Goal: Transaction & Acquisition: Purchase product/service

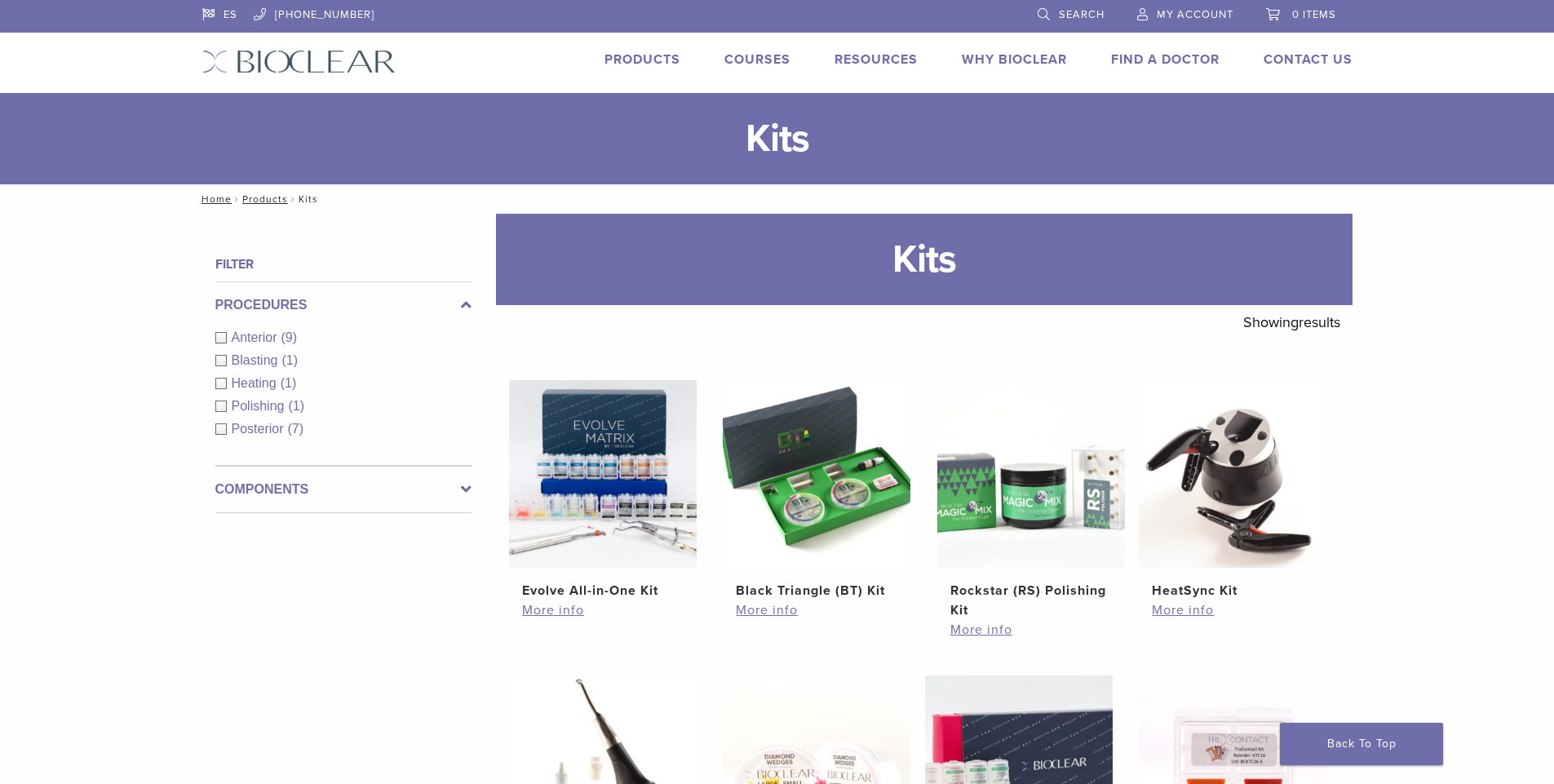
click at [620, 55] on link "Products" at bounding box center [643, 59] width 76 height 16
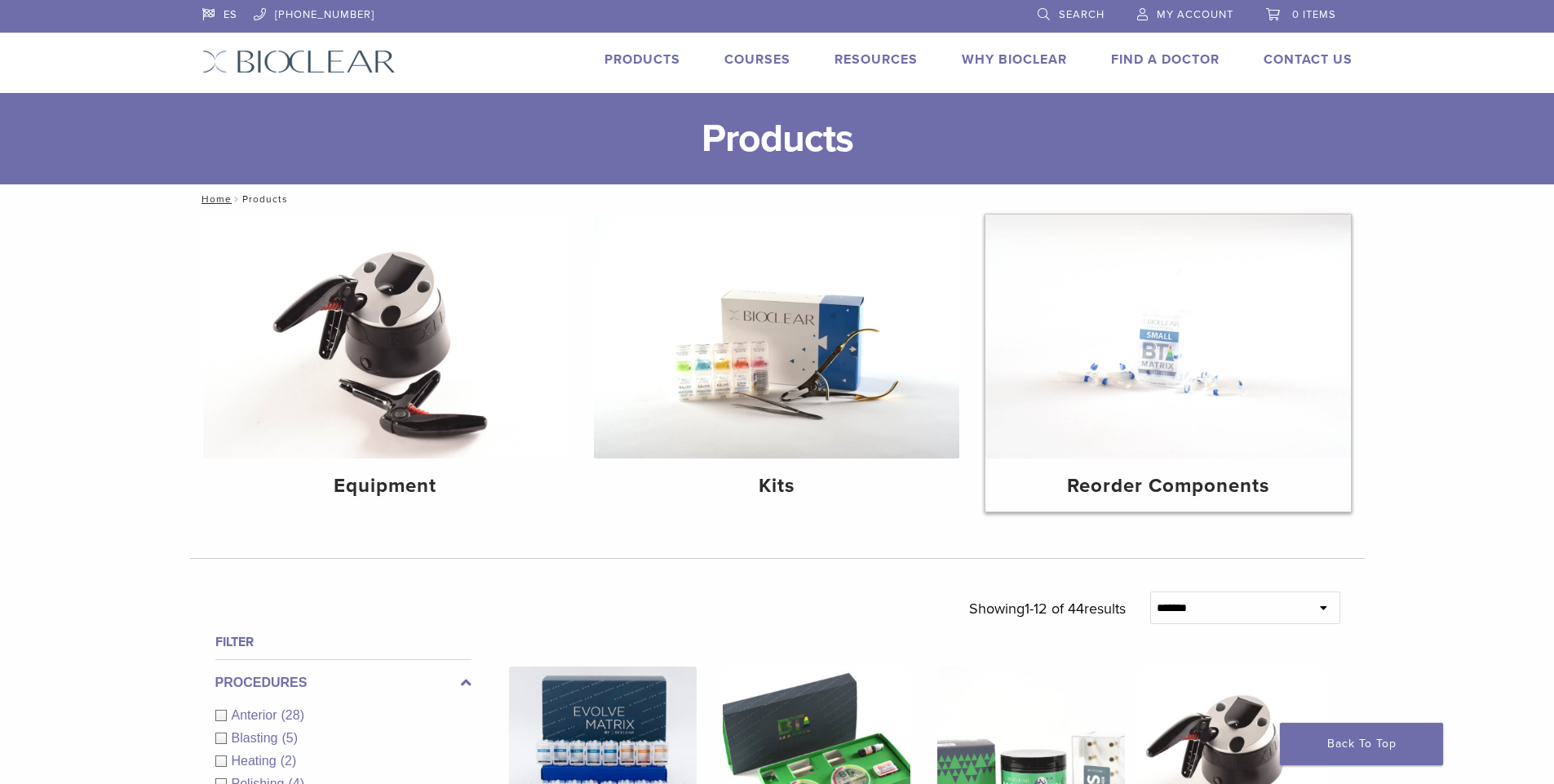
click at [1266, 337] on img at bounding box center [1168, 336] width 366 height 244
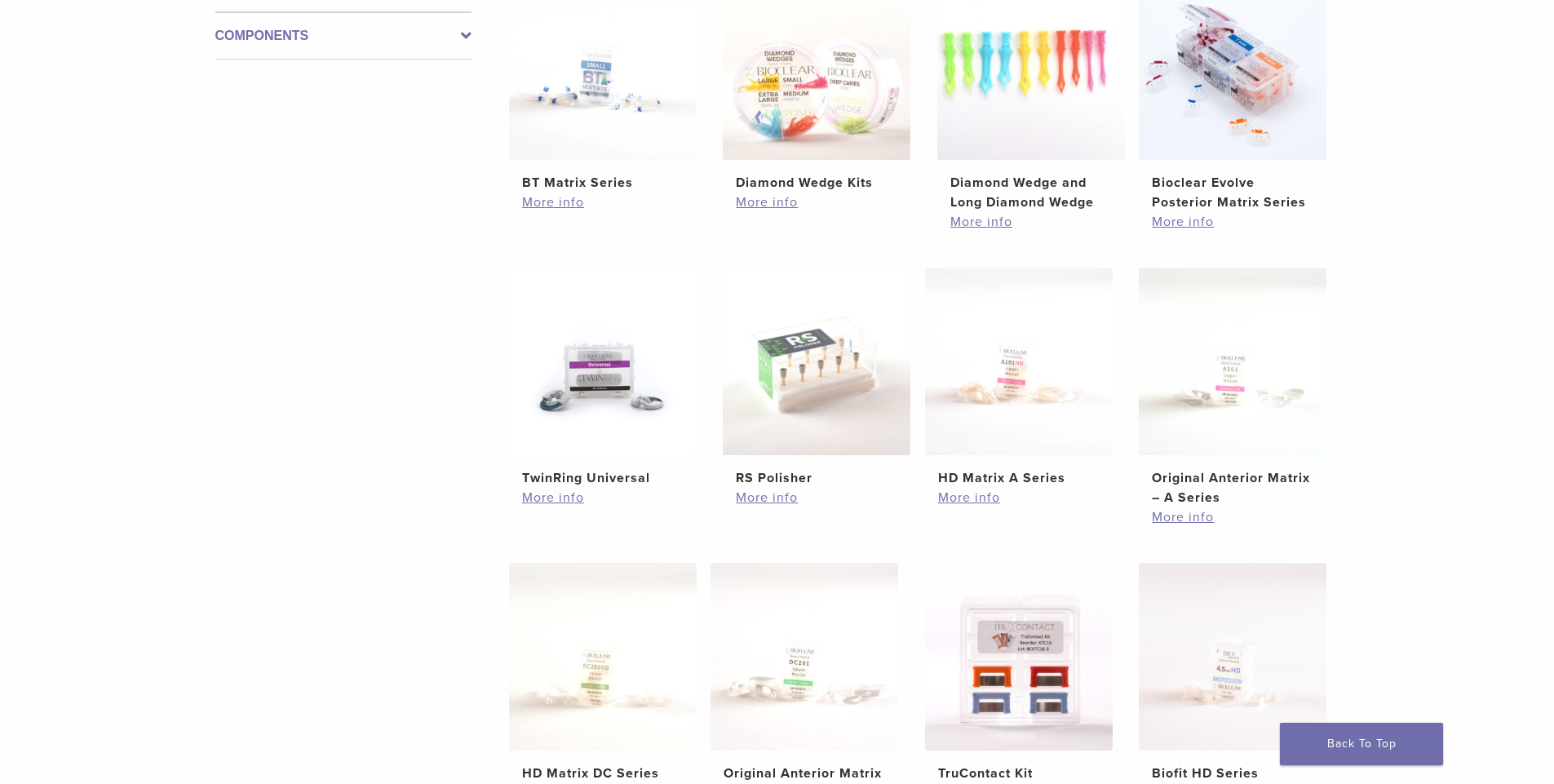
scroll to position [653, 0]
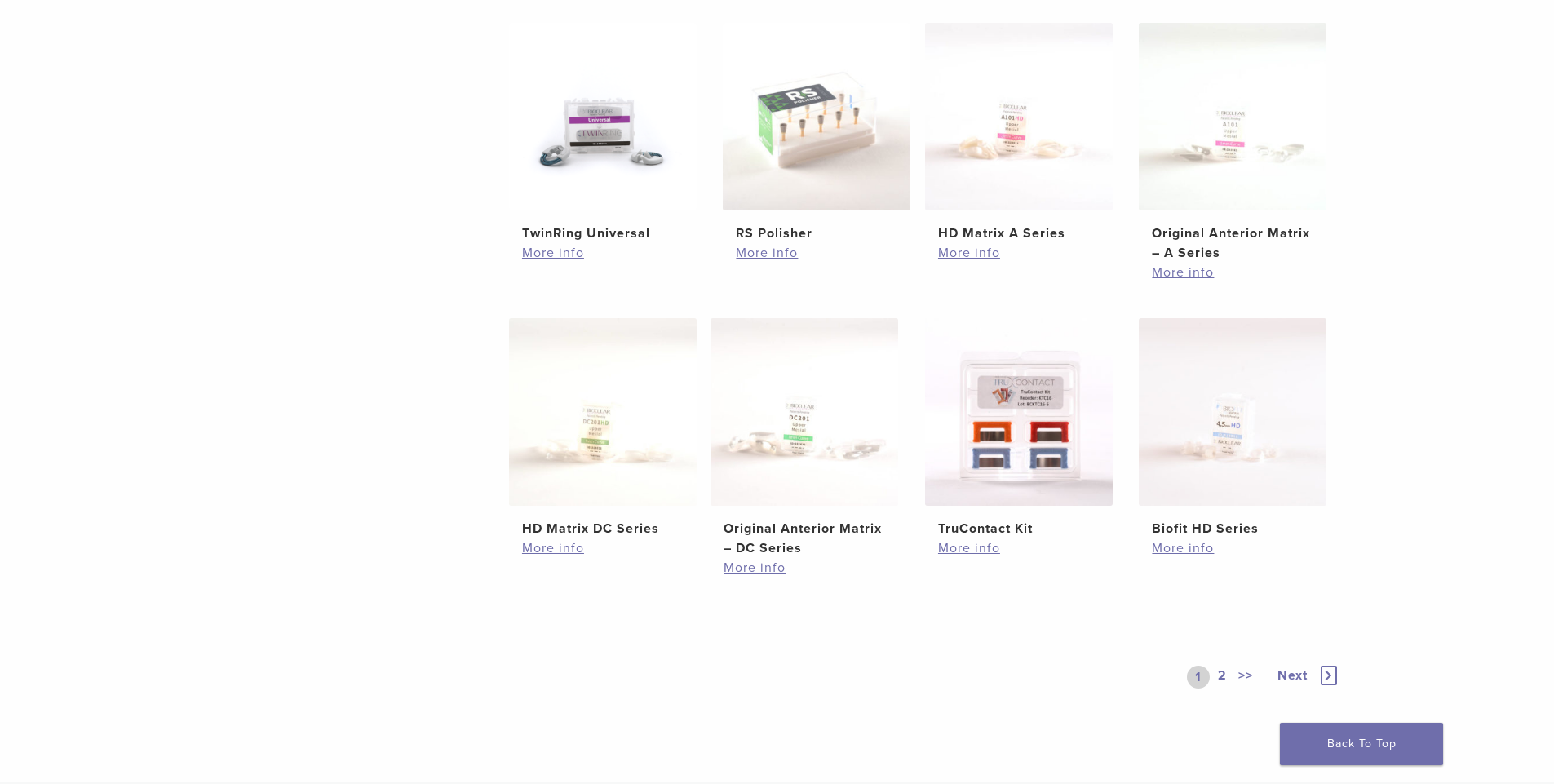
click at [1327, 671] on icon at bounding box center [1329, 675] width 16 height 20
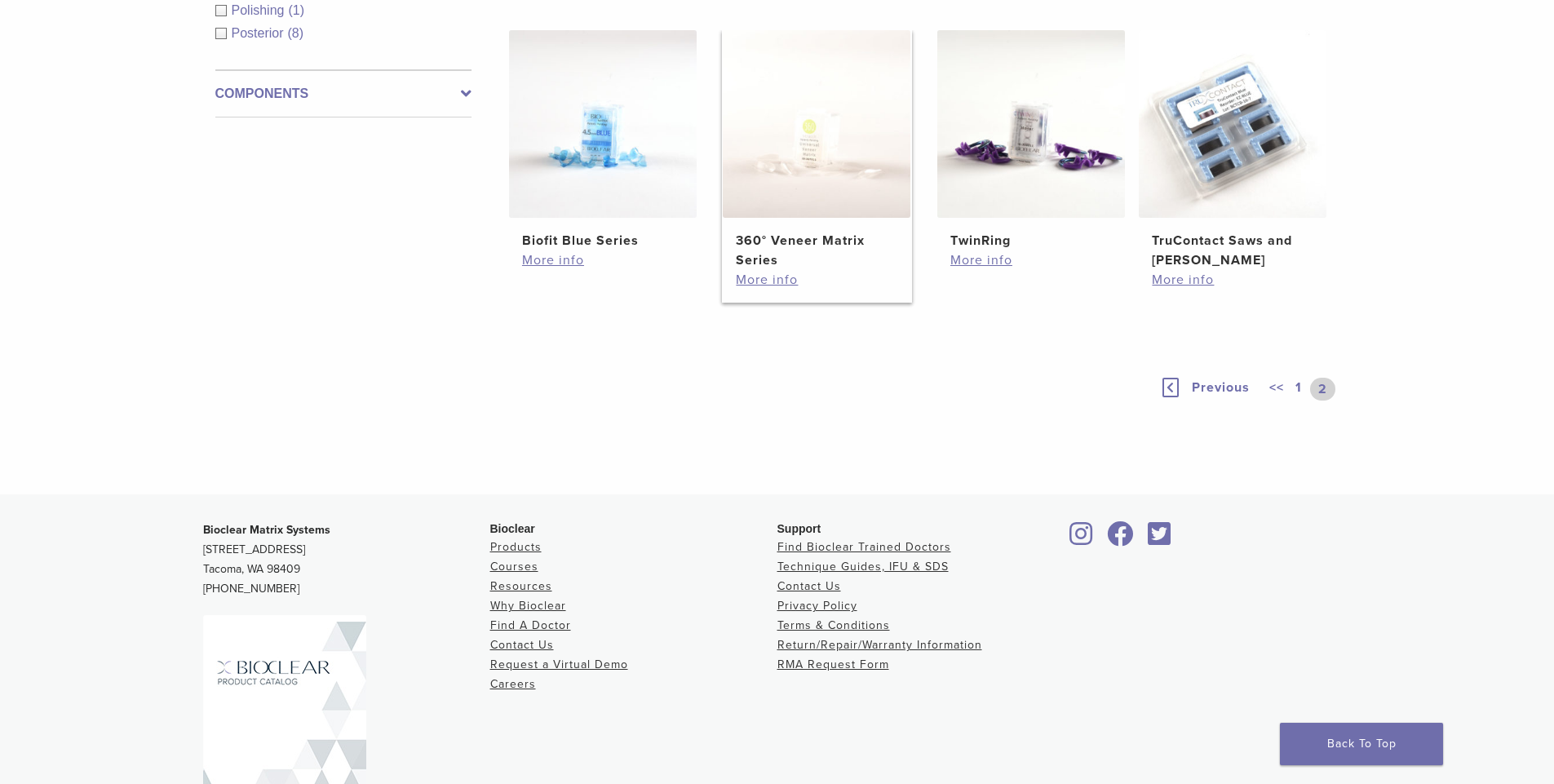
scroll to position [205, 0]
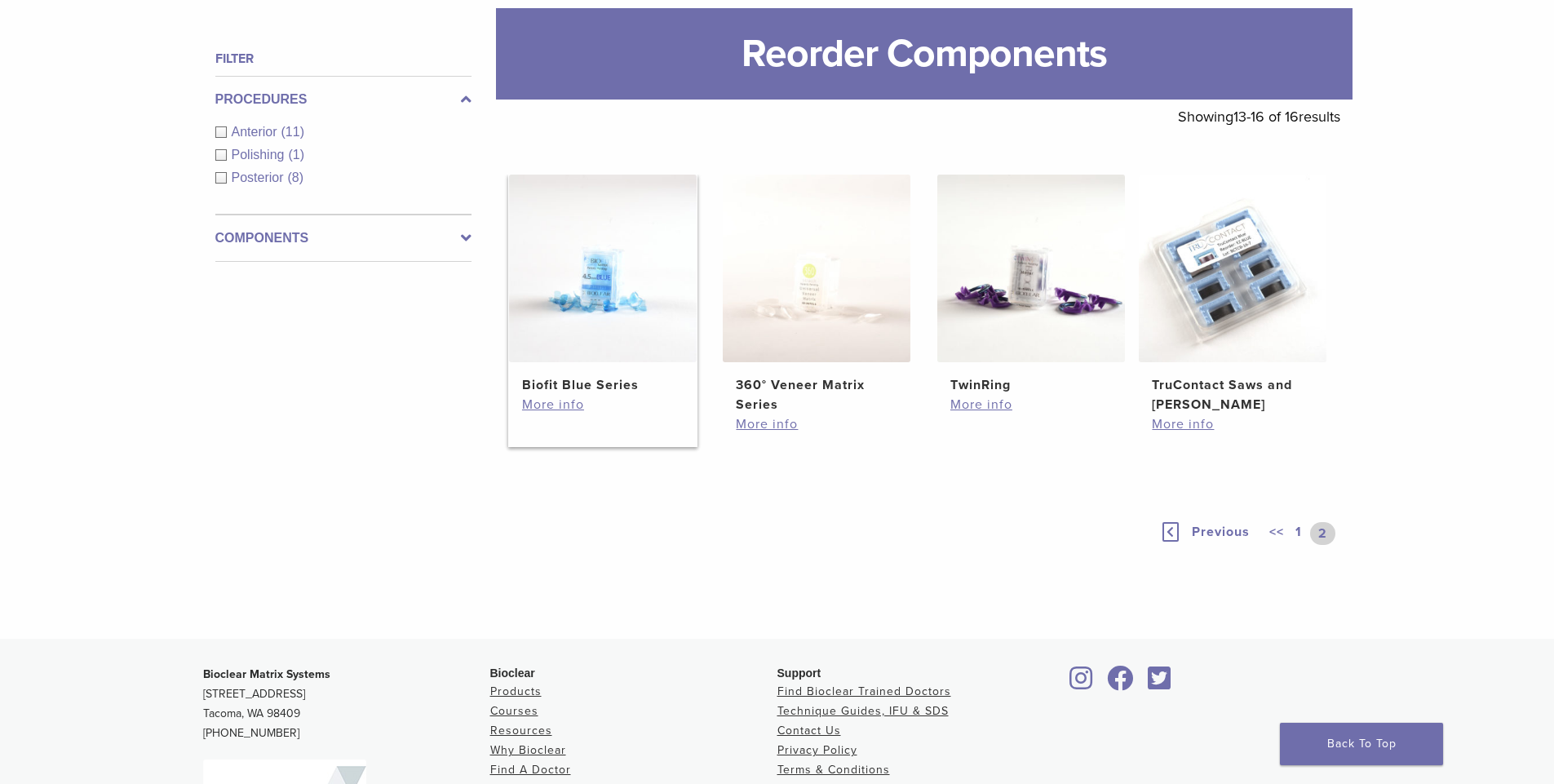
click at [623, 308] on img at bounding box center [603, 268] width 187 height 187
